Goal: Find specific page/section: Find specific page/section

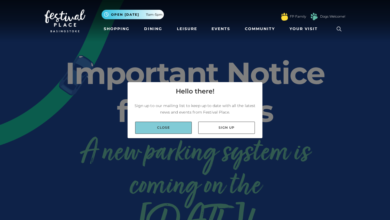
click at [171, 127] on link "Close" at bounding box center [163, 127] width 57 height 12
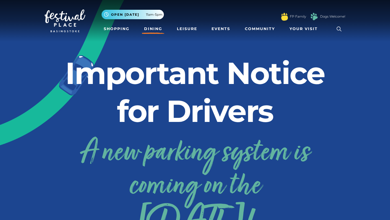
click at [155, 29] on link "Dining" at bounding box center [153, 29] width 22 height 10
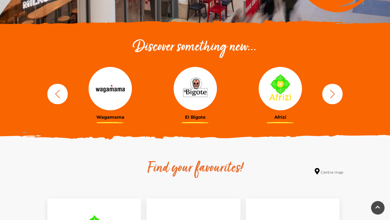
scroll to position [161, 0]
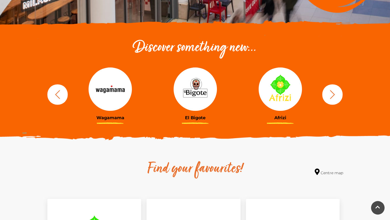
click at [338, 96] on button "button" at bounding box center [332, 94] width 20 height 20
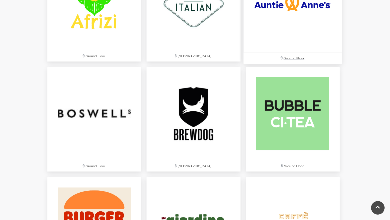
scroll to position [0, 0]
